Goal: Task Accomplishment & Management: Use online tool/utility

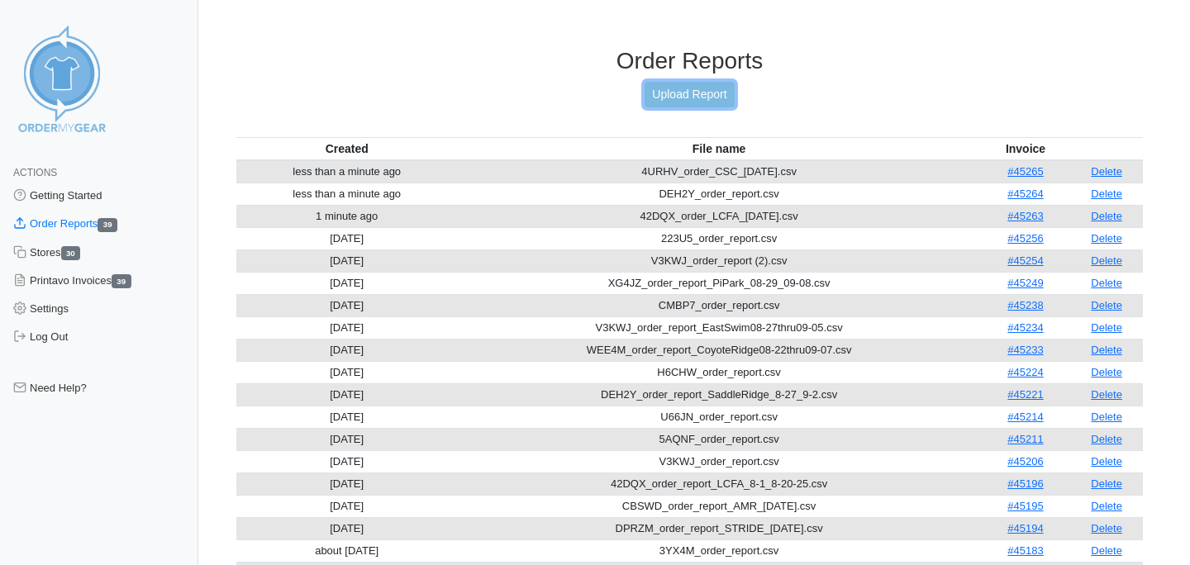
click at [689, 93] on link "Upload Report" at bounding box center [689, 95] width 89 height 26
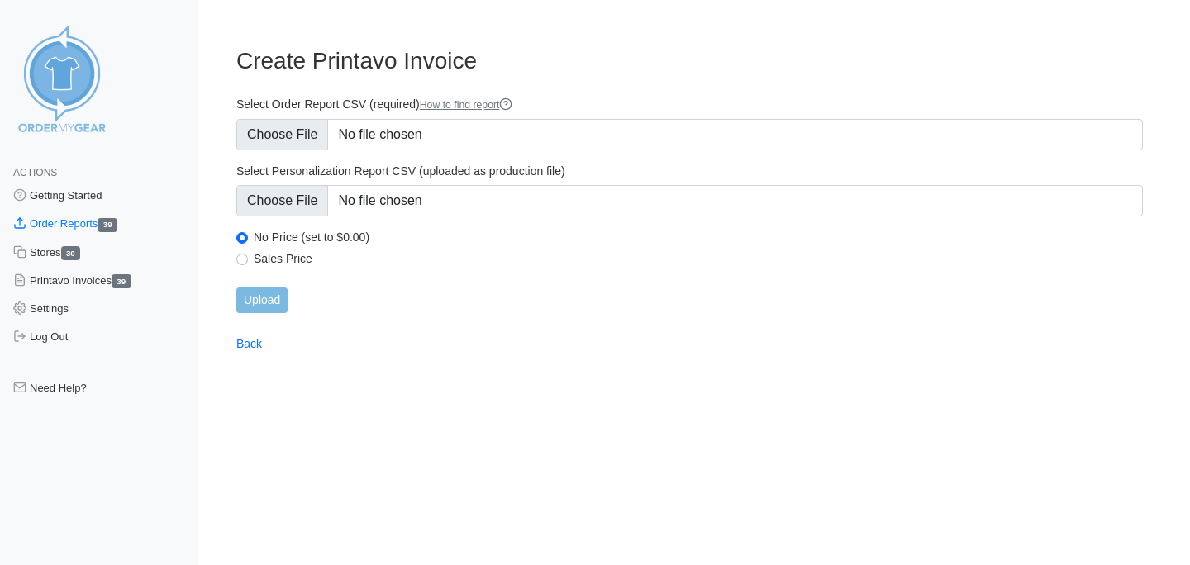
click at [302, 116] on div "Select Order Report CSV (required) How to find report" at bounding box center [689, 124] width 906 height 54
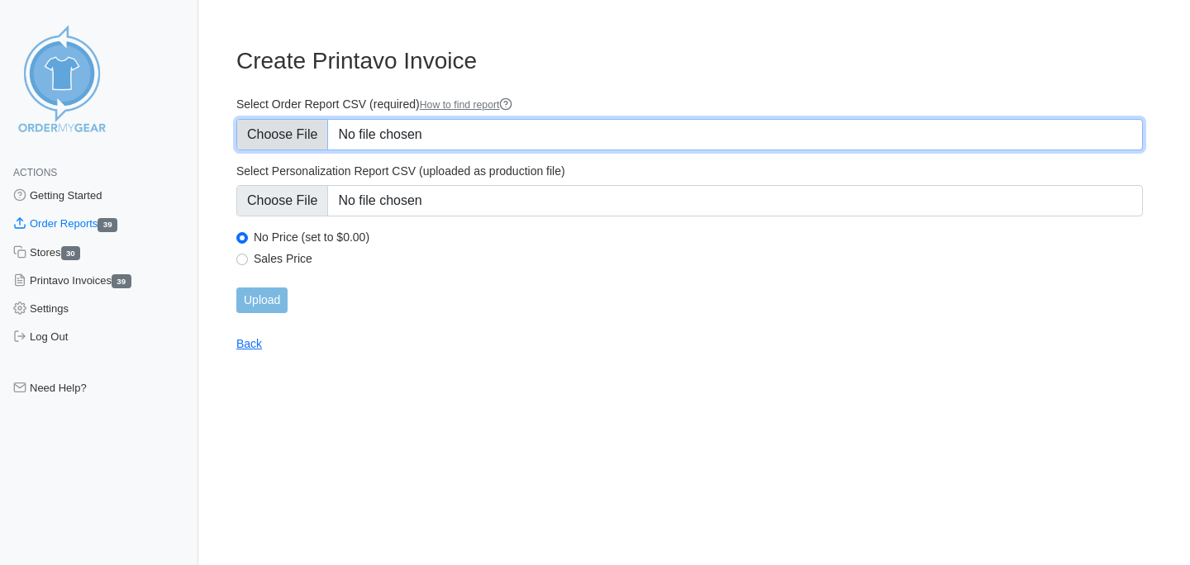
click at [289, 134] on input "Select Order Report CSV (required) How to find report" at bounding box center [689, 134] width 906 height 31
type input "C:\fakepath\6P33V_order_report.csv"
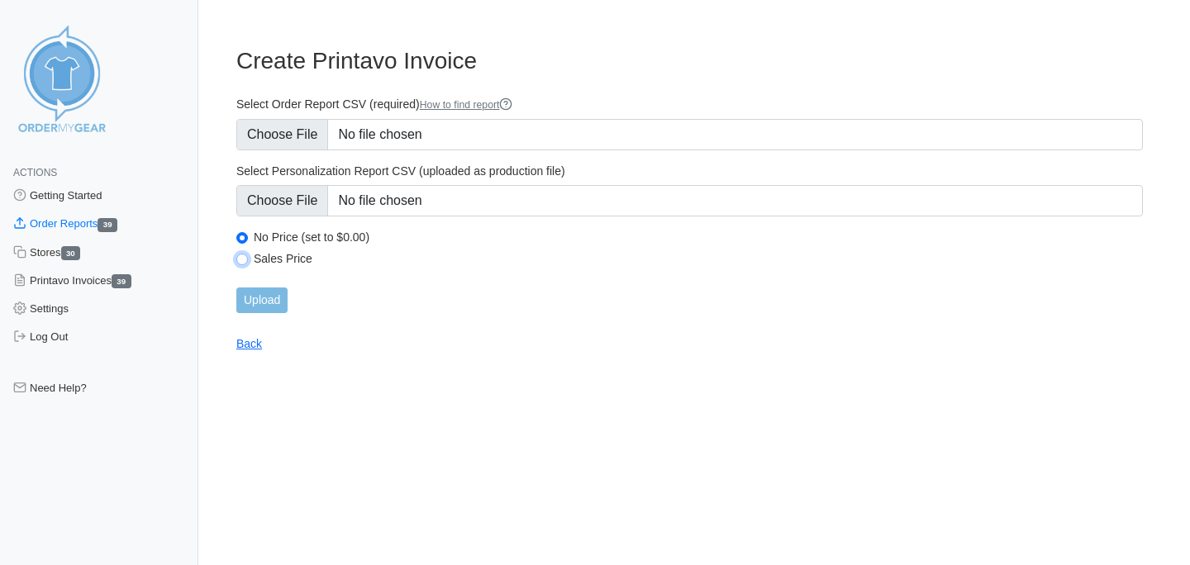
click at [242, 259] on input "Sales Price" at bounding box center [242, 260] width 12 height 12
radio input "true"
click at [258, 300] on input "Upload" at bounding box center [261, 301] width 51 height 26
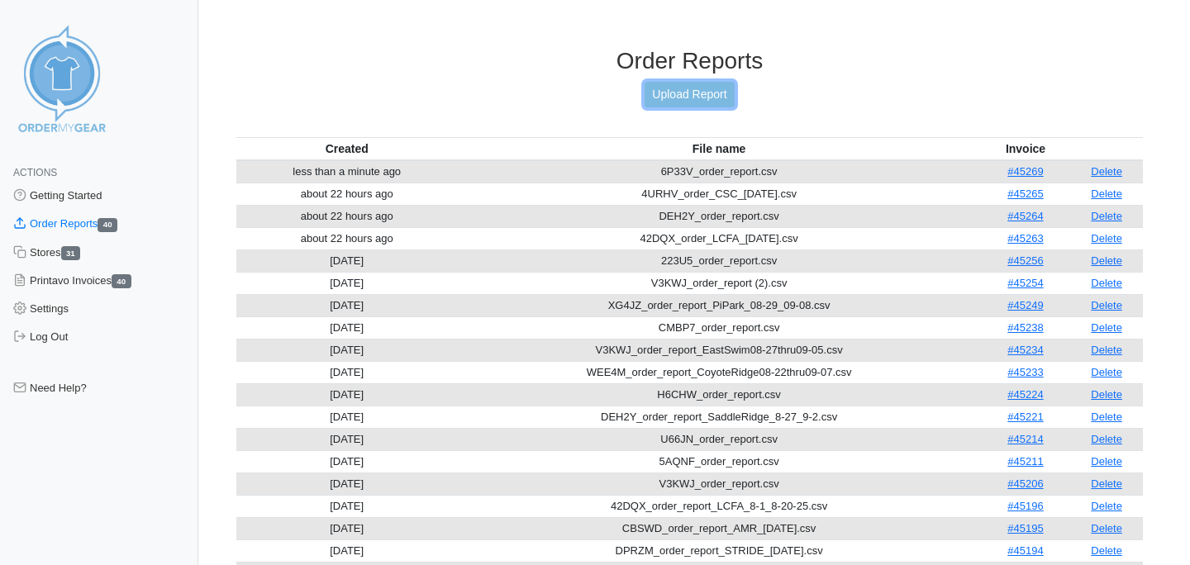
click at [693, 87] on link "Upload Report" at bounding box center [689, 95] width 89 height 26
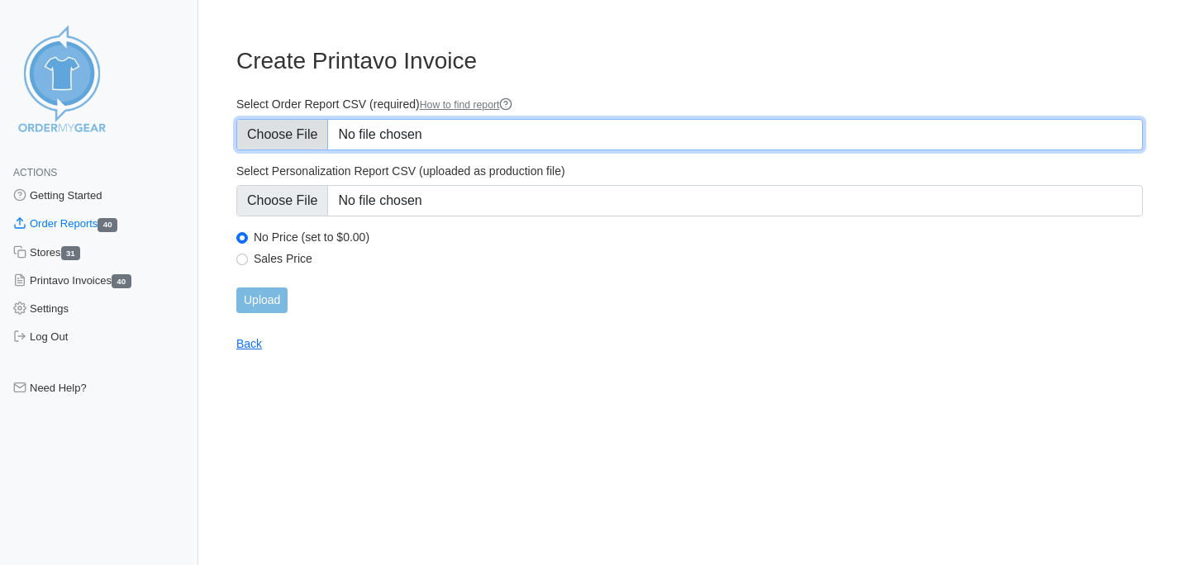
click at [307, 132] on input "Select Order Report CSV (required) How to find report" at bounding box center [689, 134] width 906 height 31
type input "C:\fakepath\XYQ4U_order_Corvette_09-12-25.csv"
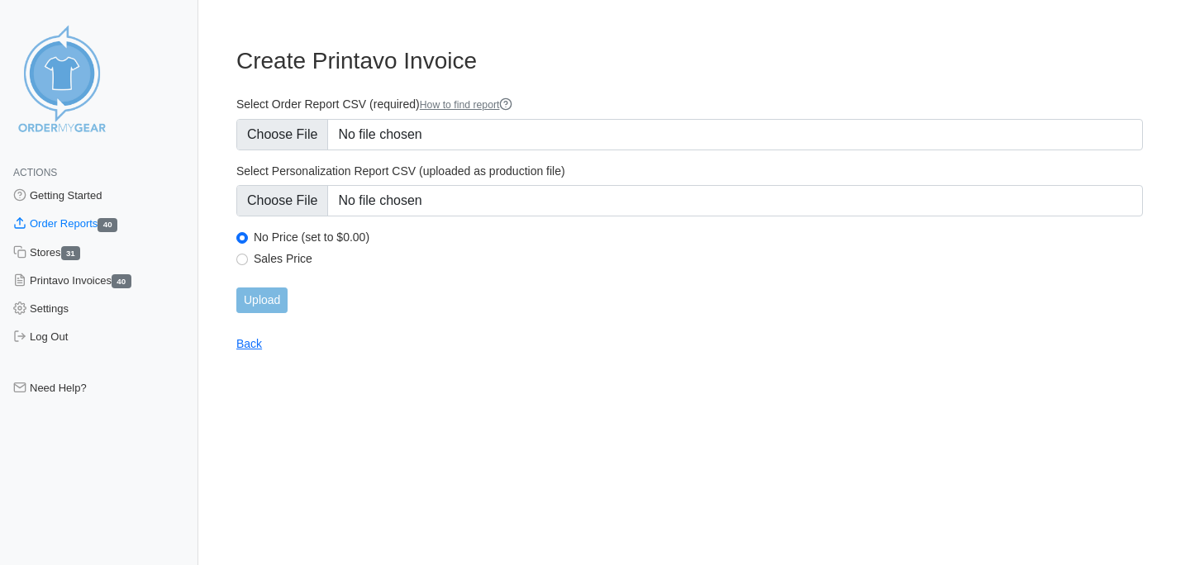
click at [250, 254] on div "Sales Price" at bounding box center [689, 261] width 906 height 20
click at [240, 259] on input "Sales Price" at bounding box center [242, 260] width 12 height 12
radio input "true"
click at [243, 304] on input "Upload" at bounding box center [261, 301] width 51 height 26
